Goal: Go to known website: Access a specific website the user already knows

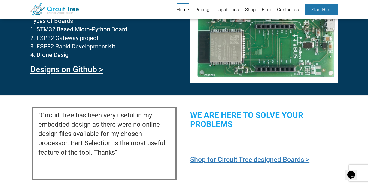
scroll to position [565, 0]
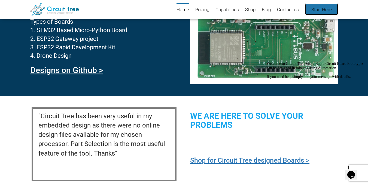
click at [317, 13] on link "Start Here" at bounding box center [321, 9] width 33 height 11
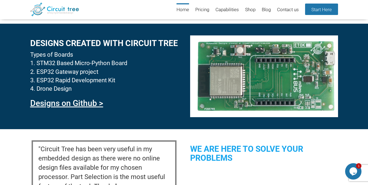
scroll to position [532, 0]
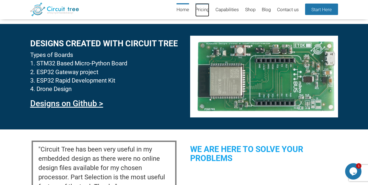
click at [196, 10] on link "Pricing" at bounding box center [202, 9] width 14 height 13
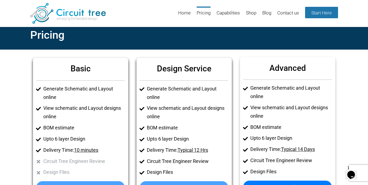
scroll to position [6, 0]
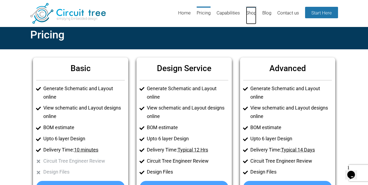
click at [253, 14] on link "Shop" at bounding box center [251, 16] width 10 height 18
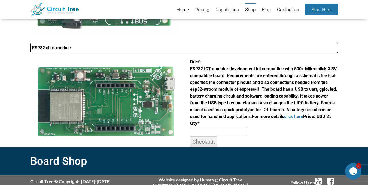
scroll to position [290, 0]
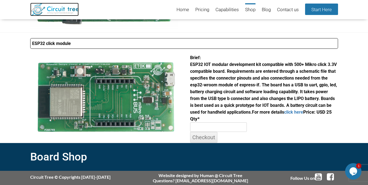
click at [53, 13] on img at bounding box center [54, 9] width 49 height 13
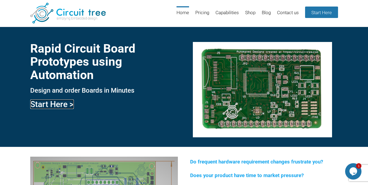
click at [55, 104] on link "Start Here >" at bounding box center [52, 104] width 44 height 10
click at [57, 100] on link "Start Here >" at bounding box center [52, 104] width 44 height 10
